Goal: Transaction & Acquisition: Purchase product/service

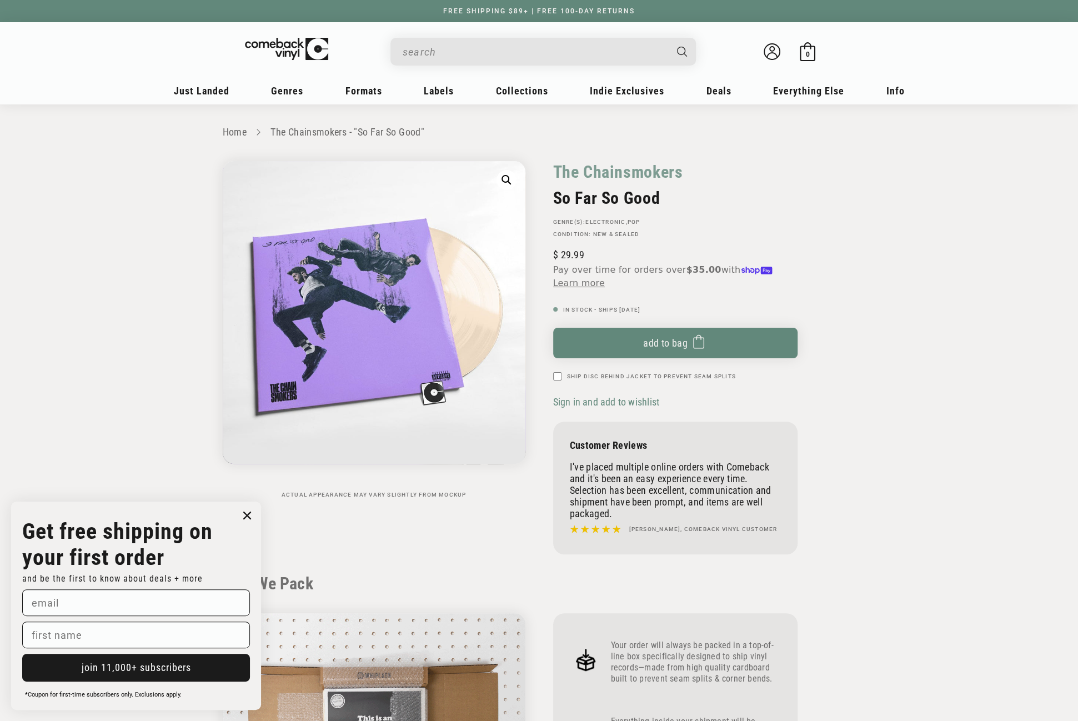
click at [465, 53] on input "When autocomplete results are available use up and down arrows to review and en…" at bounding box center [534, 52] width 263 height 23
paste input "602435623856"
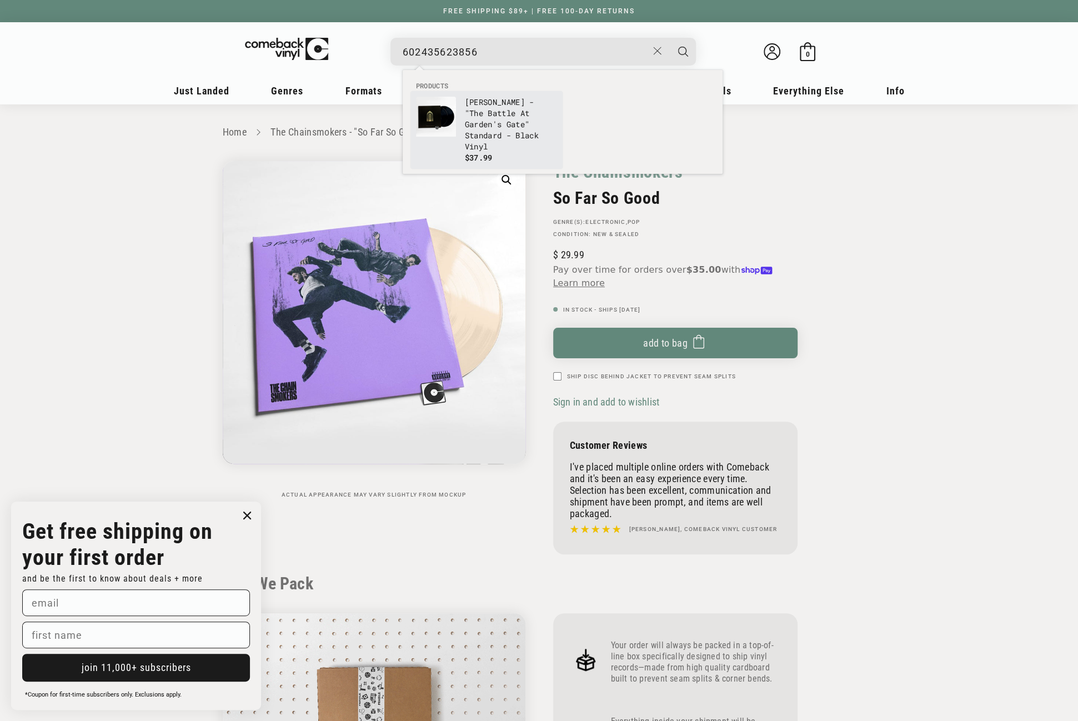
type input "602435623856"
click at [450, 124] on img "Products" at bounding box center [436, 117] width 40 height 40
